Goal: Book appointment/travel/reservation

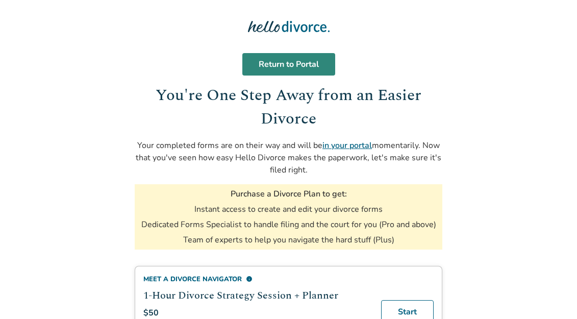
click at [297, 70] on link "Return to Portal" at bounding box center [288, 64] width 93 height 22
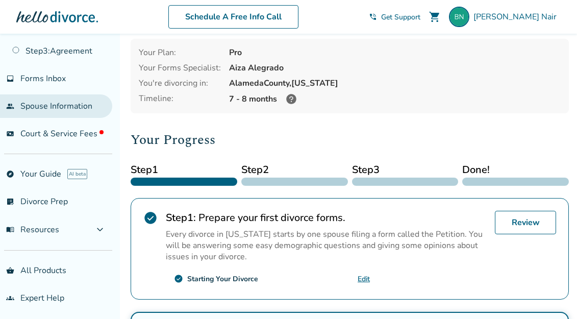
scroll to position [47, 0]
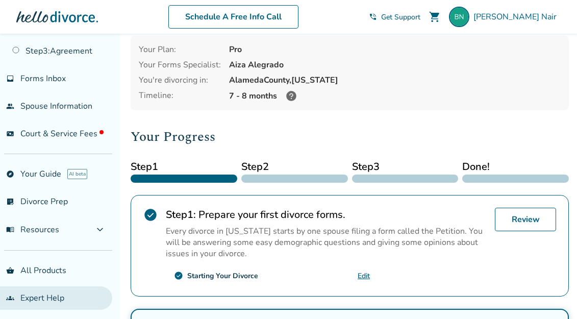
click at [37, 289] on link "groups Expert Help" at bounding box center [56, 297] width 112 height 23
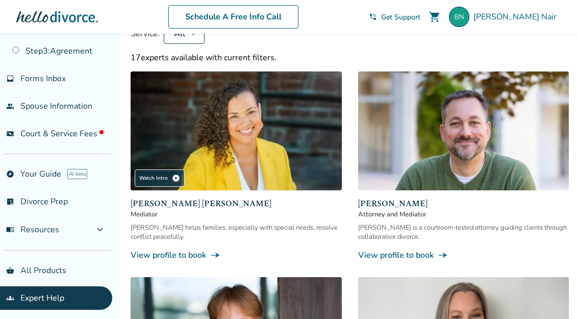
scroll to position [156, 0]
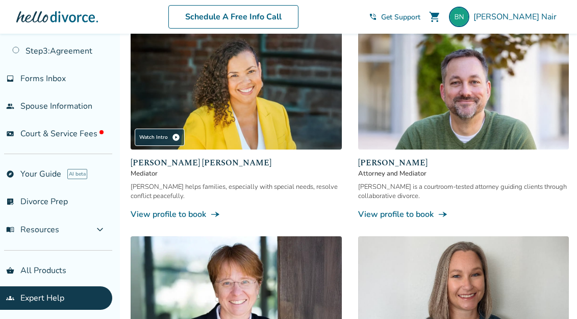
click at [400, 213] on link "View profile to book line_end_arrow_notch" at bounding box center [463, 214] width 211 height 11
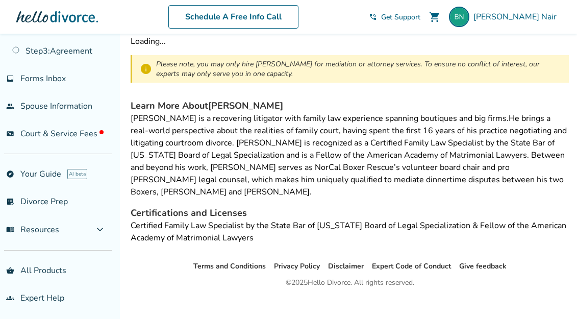
scroll to position [156, 0]
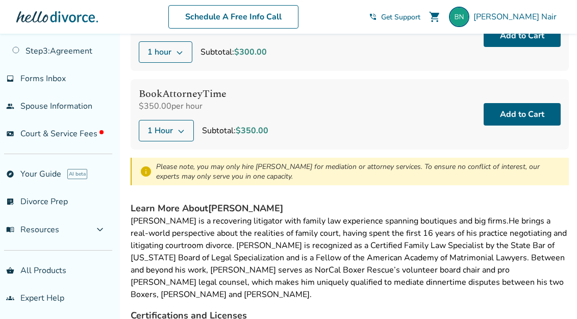
click at [181, 129] on icon at bounding box center [181, 131] width 8 height 8
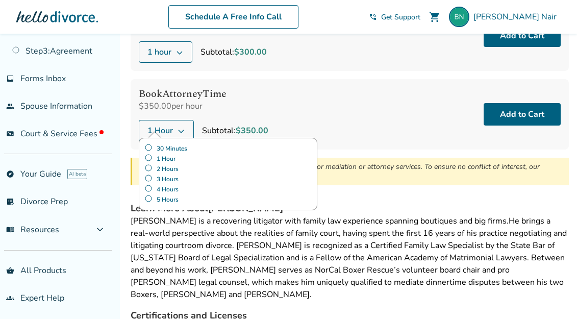
click at [168, 147] on label "30 Minutes" at bounding box center [227, 148] width 167 height 10
click at [327, 113] on div "Book Attorney Time $350.00 per hour 30 Minutes 30 Minutes 1 Hour 2 Hours 3 Hour…" at bounding box center [350, 114] width 438 height 70
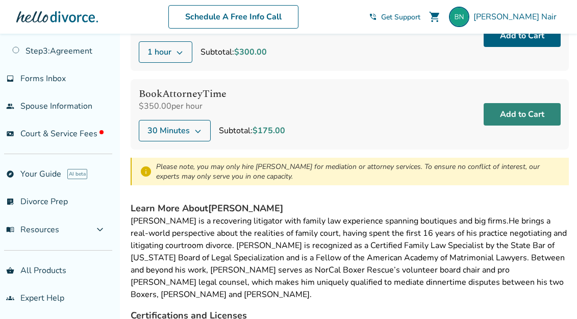
click at [511, 113] on button "Add to Cart" at bounding box center [522, 114] width 77 height 22
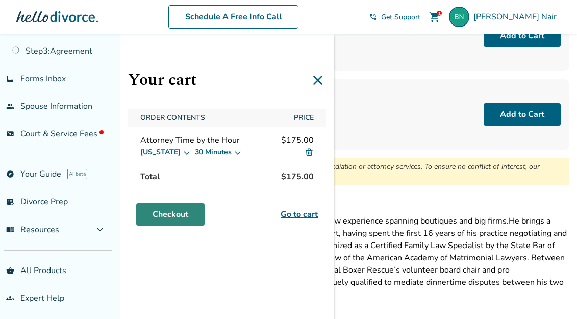
click at [174, 212] on link "Checkout" at bounding box center [170, 214] width 68 height 22
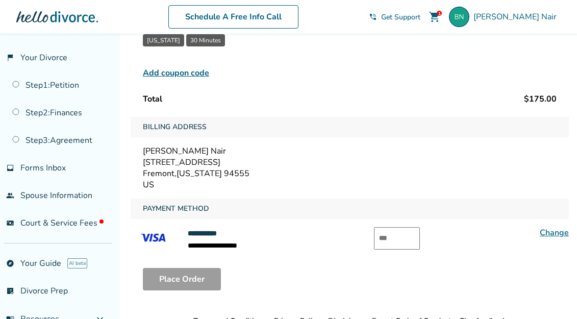
scroll to position [132, 0]
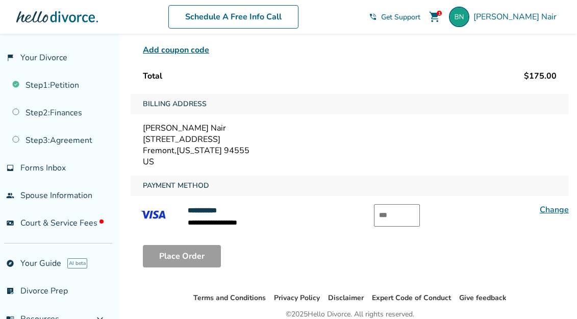
click at [403, 217] on input "text" at bounding box center [397, 215] width 46 height 22
type input "***"
click at [194, 253] on button "Place Order" at bounding box center [182, 256] width 78 height 22
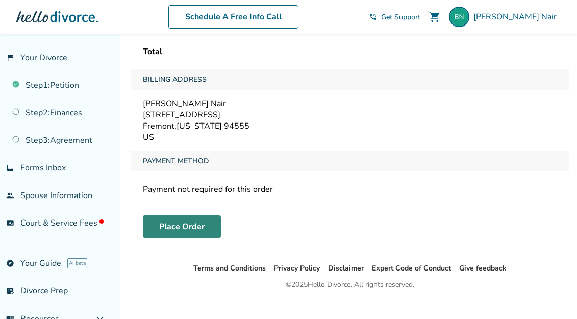
scroll to position [34, 0]
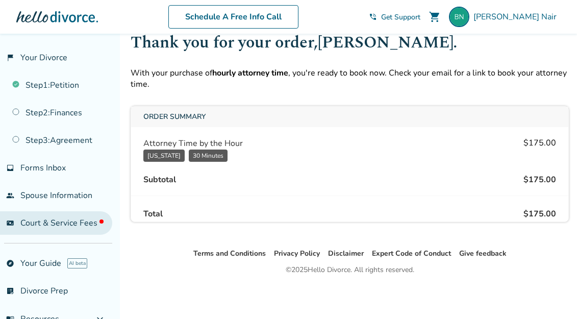
click at [39, 225] on span "Court & Service Fees" at bounding box center [61, 222] width 83 height 11
